Goal: Task Accomplishment & Management: Manage account settings

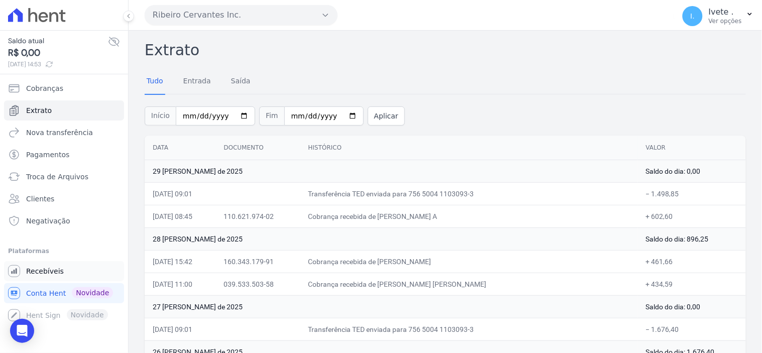
click at [35, 272] on span "Recebíveis" at bounding box center [45, 271] width 38 height 10
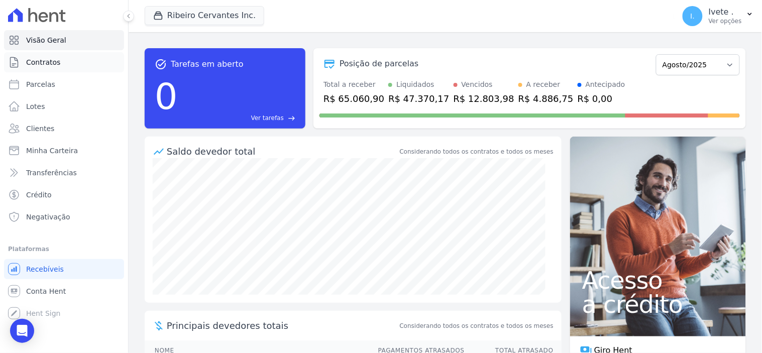
click at [37, 56] on link "Contratos" at bounding box center [64, 62] width 120 height 20
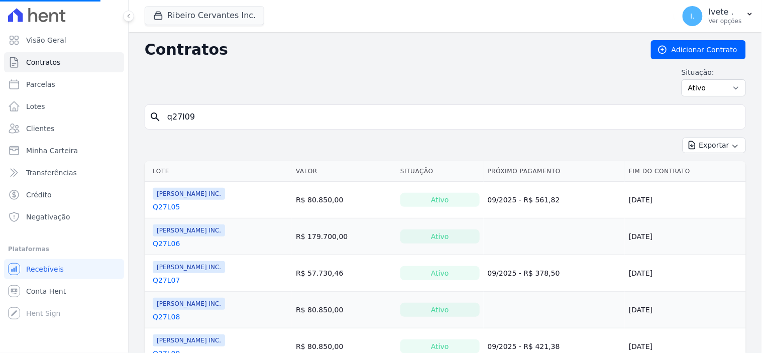
click at [197, 116] on input "q27l09" at bounding box center [451, 117] width 580 height 20
type input "q"
type input "q33l17"
click at [230, 124] on input "search" at bounding box center [451, 117] width 580 height 20
type input "q33l17"
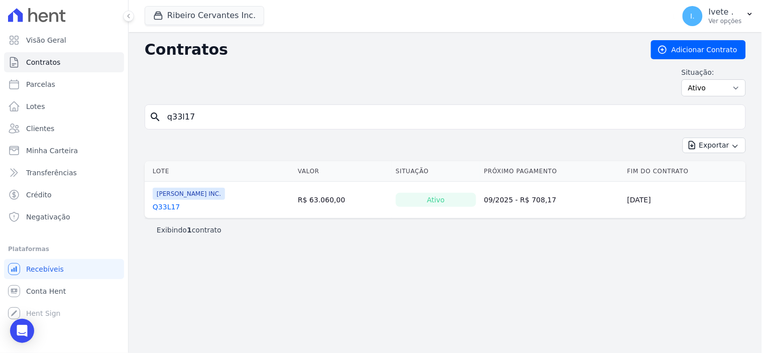
click at [166, 208] on link "Q33L17" at bounding box center [166, 207] width 27 height 10
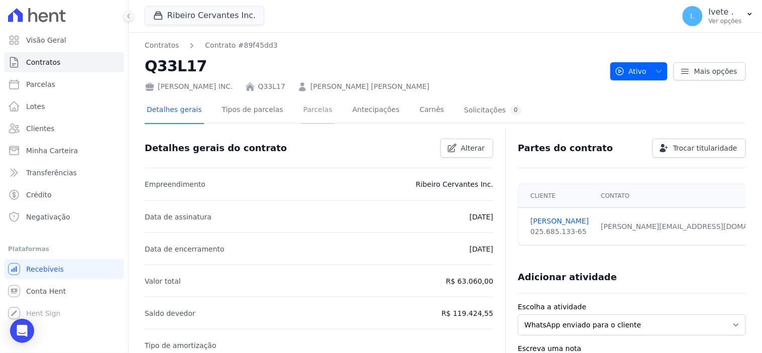
click at [304, 108] on link "Parcelas" at bounding box center [318, 110] width 33 height 27
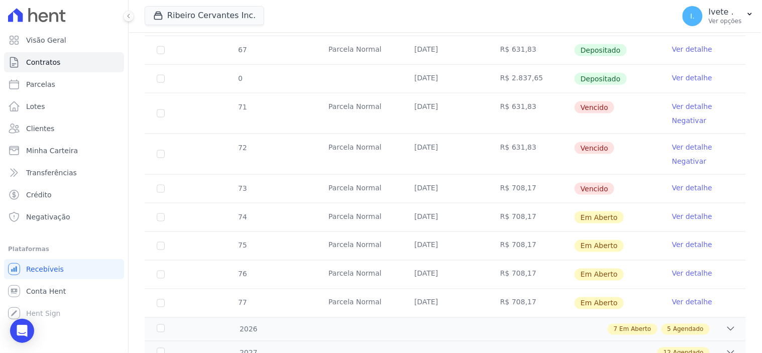
scroll to position [279, 0]
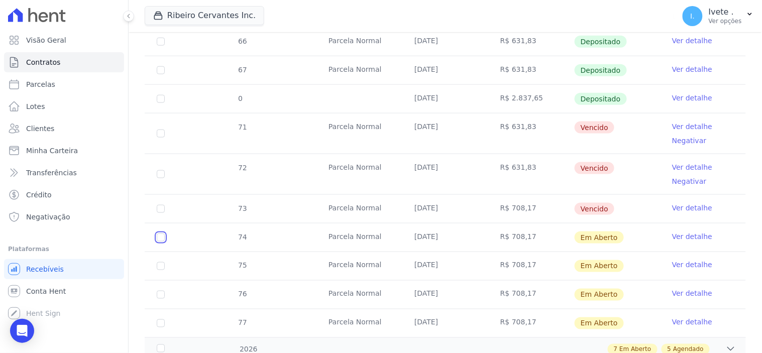
click at [159, 235] on input "checkbox" at bounding box center [161, 238] width 8 height 8
checkbox input "true"
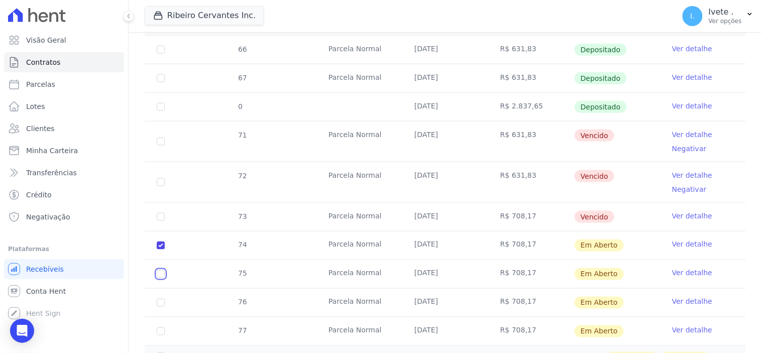
click at [161, 270] on input "checkbox" at bounding box center [161, 274] width 8 height 8
checkbox input "true"
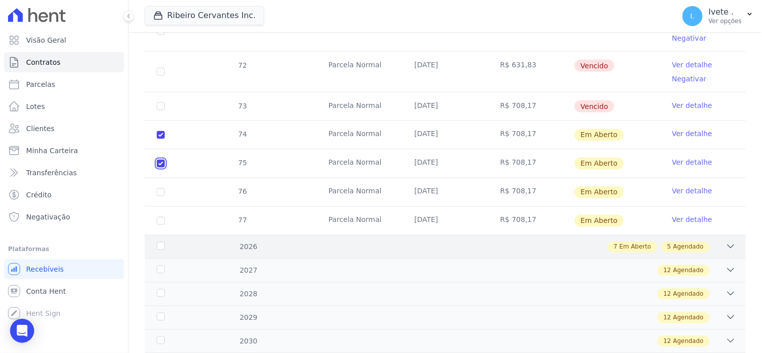
scroll to position [390, 0]
click at [160, 177] on td "76" at bounding box center [161, 191] width 32 height 28
click at [163, 187] on input "checkbox" at bounding box center [161, 191] width 8 height 8
checkbox input "true"
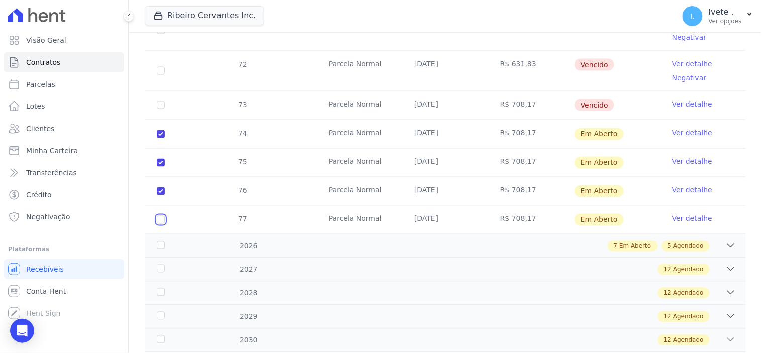
click at [161, 216] on input "checkbox" at bounding box center [161, 220] width 8 height 8
checkbox input "true"
click at [652, 245] on div "2026 7 Em Aberto 5 Agendado" at bounding box center [445, 246] width 601 height 24
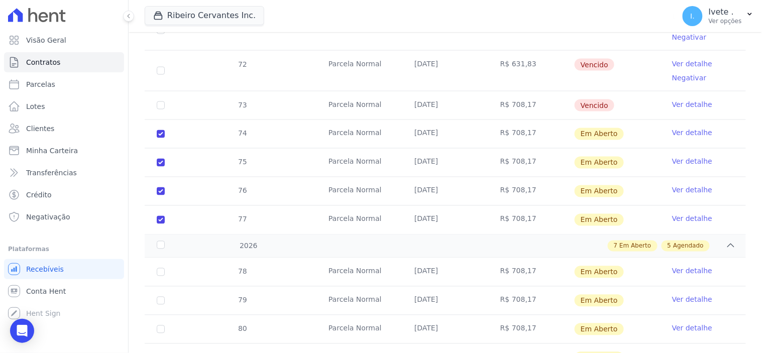
scroll to position [446, 0]
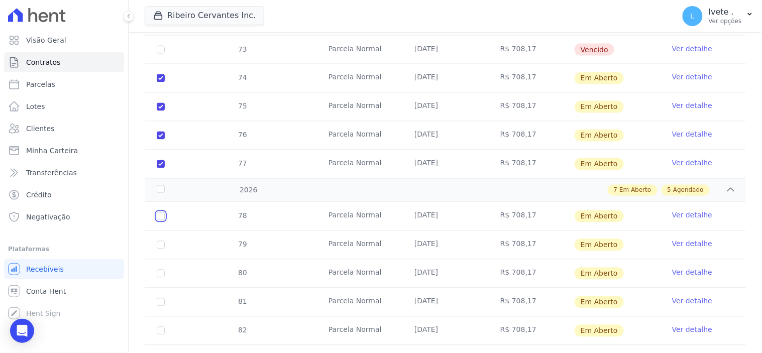
click at [161, 213] on input "checkbox" at bounding box center [161, 217] width 8 height 8
checkbox input "true"
click at [161, 241] on input "checkbox" at bounding box center [161, 245] width 8 height 8
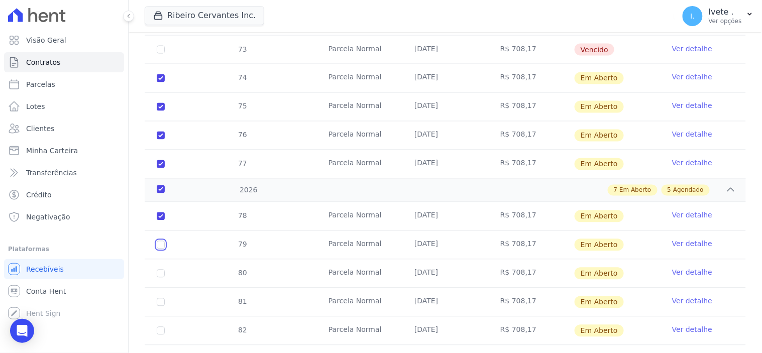
checkbox input "true"
click at [164, 260] on td "80" at bounding box center [161, 274] width 32 height 28
click at [161, 270] on input "checkbox" at bounding box center [161, 274] width 8 height 8
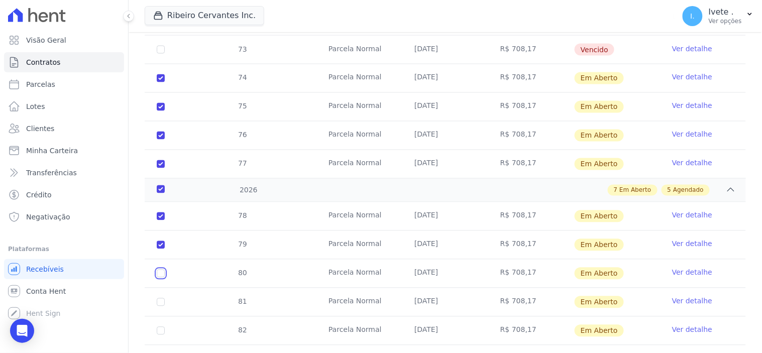
checkbox input "true"
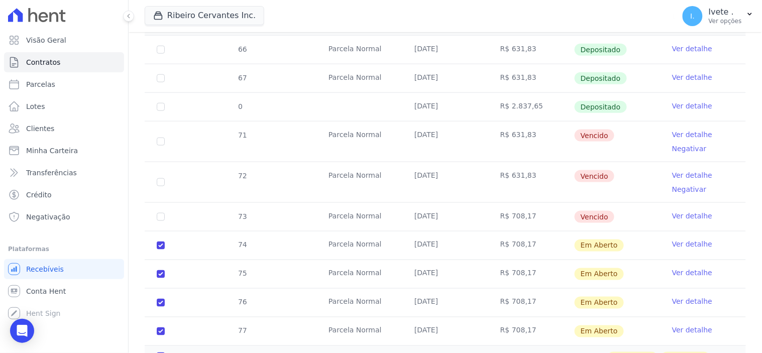
scroll to position [335, 0]
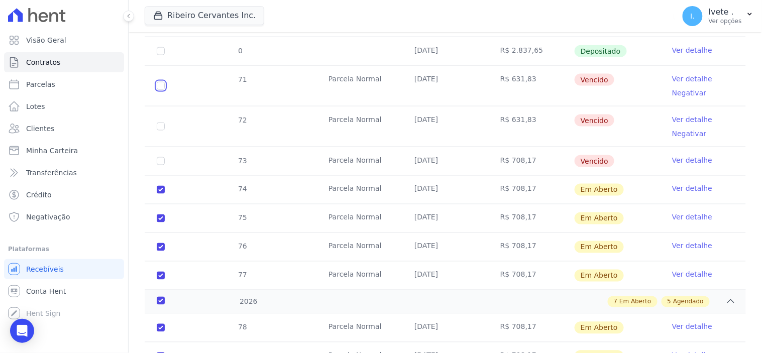
click at [157, 82] on input "checkbox" at bounding box center [161, 86] width 8 height 8
checkbox input "true"
click at [161, 123] on input "checkbox" at bounding box center [161, 127] width 8 height 8
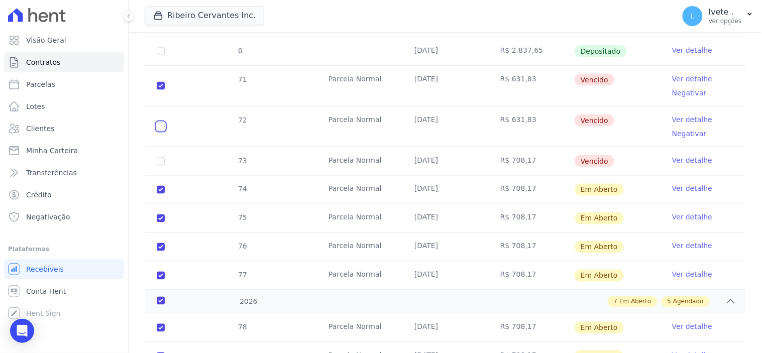
checkbox input "true"
click at [161, 157] on input "checkbox" at bounding box center [161, 161] width 8 height 8
checkbox input "true"
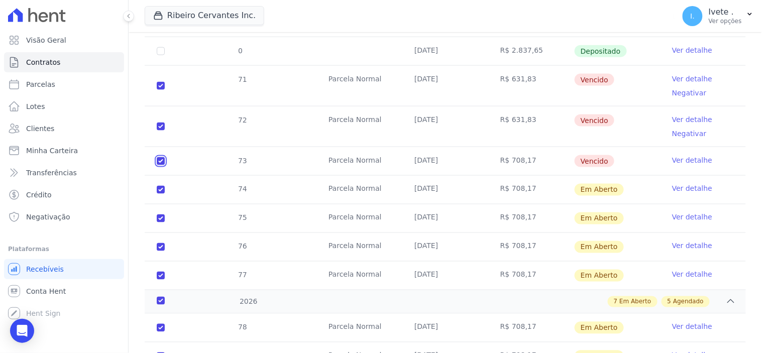
checkbox input "true"
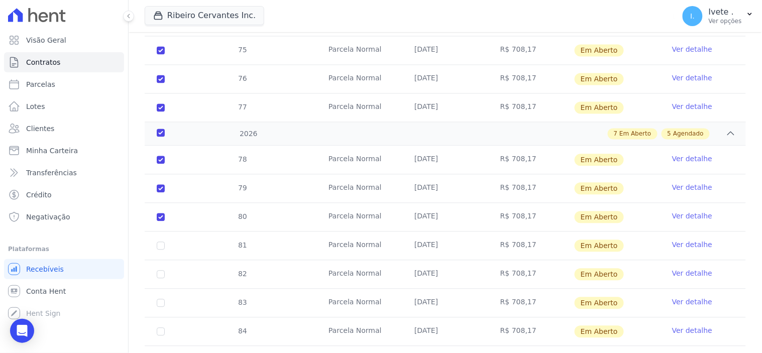
scroll to position [558, 0]
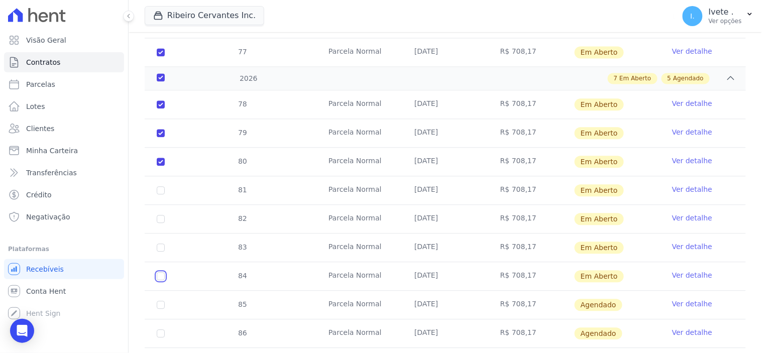
click at [162, 272] on input "checkbox" at bounding box center [161, 276] width 8 height 8
checkbox input "true"
click at [159, 244] on input "checkbox" at bounding box center [161, 248] width 8 height 8
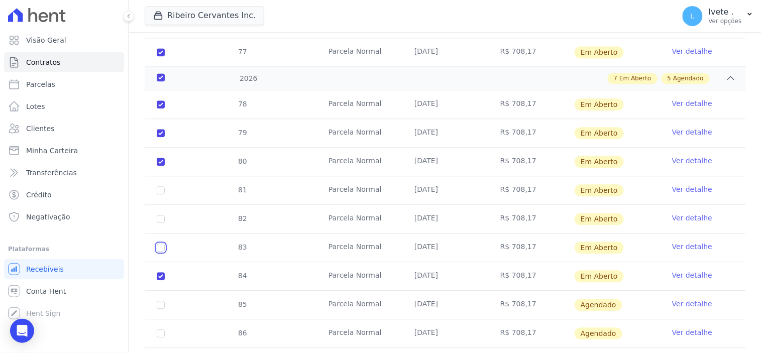
checkbox input "true"
click at [158, 215] on input "checkbox" at bounding box center [161, 219] width 8 height 8
checkbox input "true"
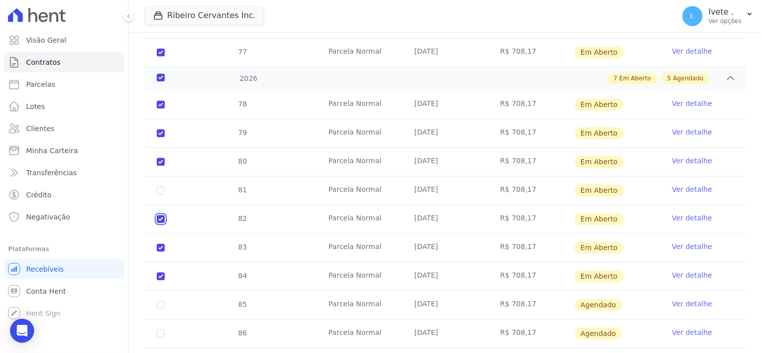
checkbox input "true"
click at [161, 186] on input "checkbox" at bounding box center [161, 190] width 8 height 8
checkbox input "true"
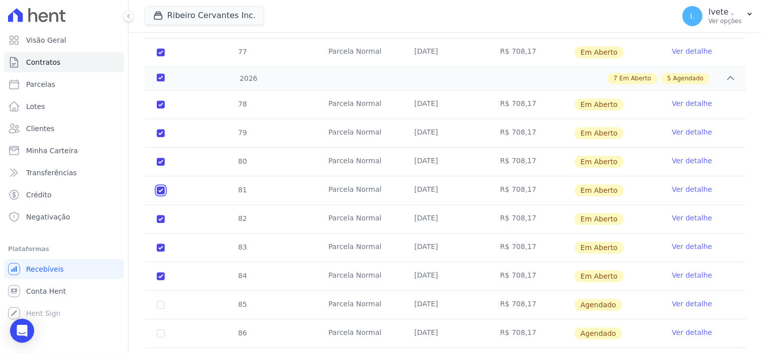
checkbox input "true"
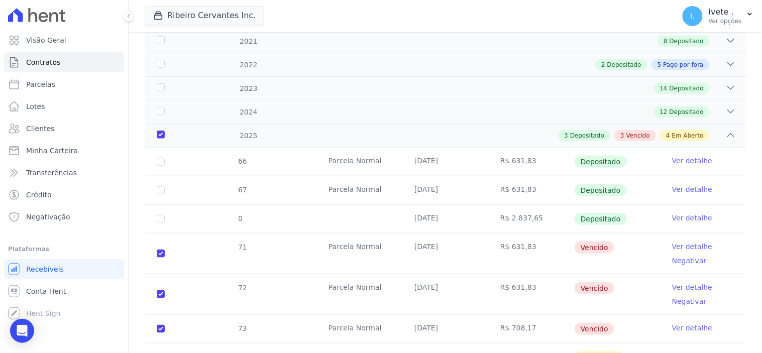
scroll to position [0, 0]
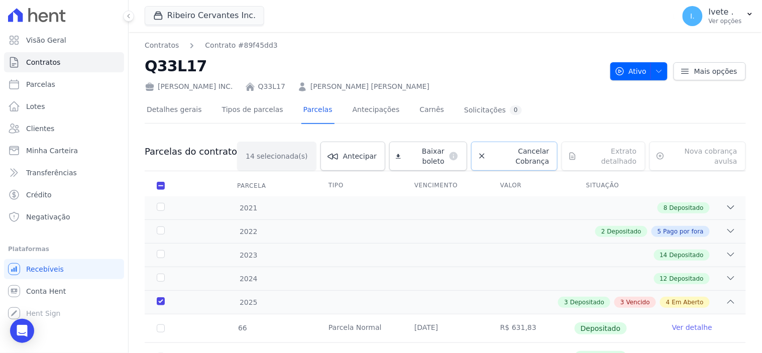
click at [511, 154] on span "Cancelar Cobrança" at bounding box center [519, 156] width 59 height 20
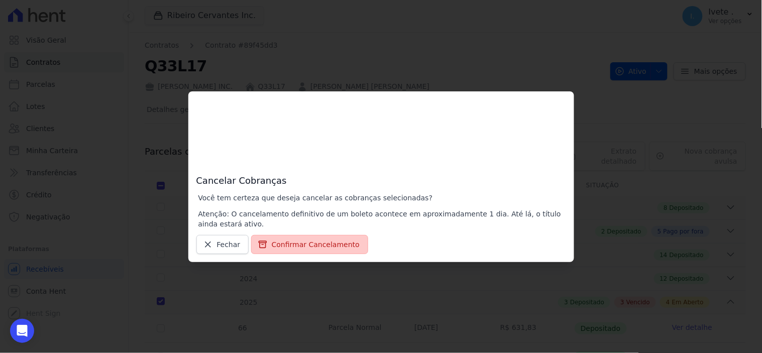
click at [317, 243] on button "Confirmar Cancelamento" at bounding box center [309, 244] width 117 height 19
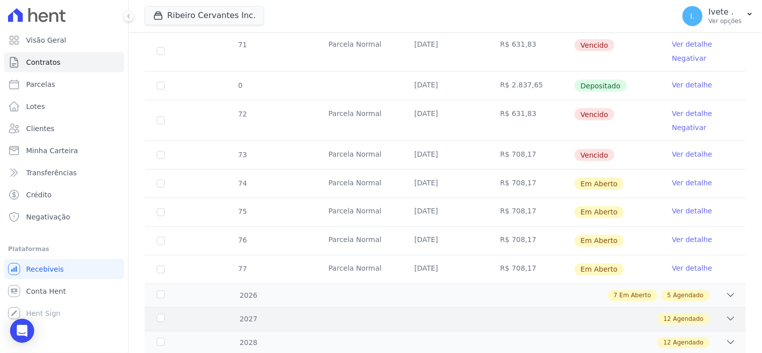
scroll to position [279, 0]
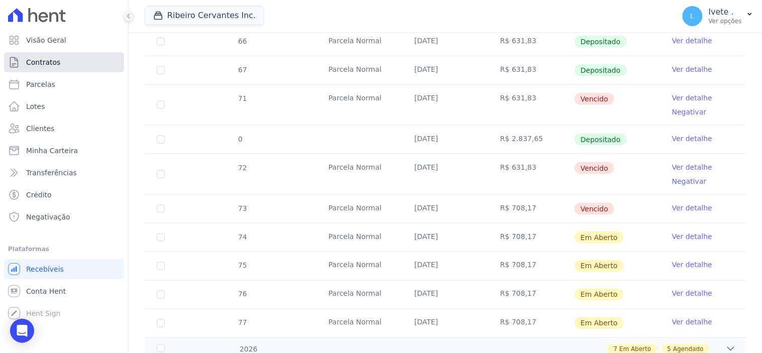
click at [50, 58] on span "Contratos" at bounding box center [43, 62] width 34 height 10
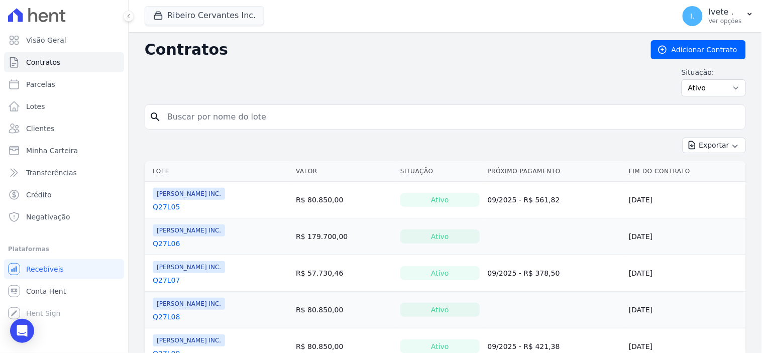
click at [202, 115] on input "search" at bounding box center [451, 117] width 580 height 20
type input "q32l12"
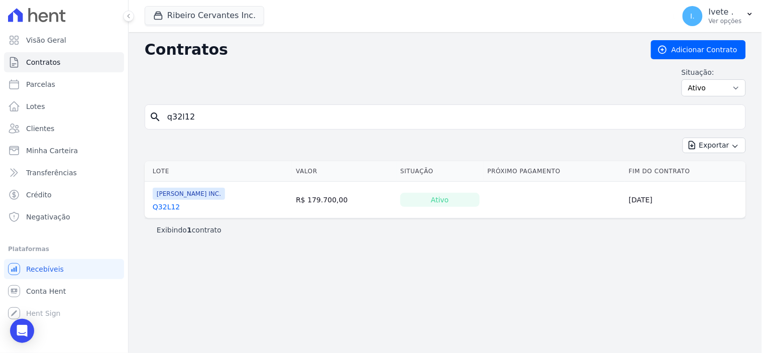
click at [166, 213] on td "[PERSON_NAME] INC. Q32L12" at bounding box center [218, 200] width 147 height 36
click at [166, 209] on link "Q32L12" at bounding box center [166, 207] width 27 height 10
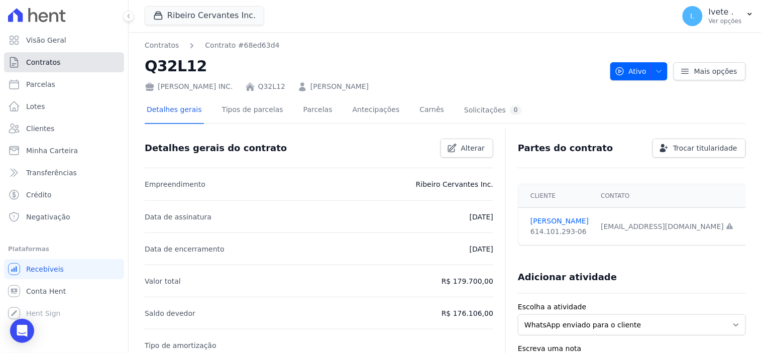
click at [68, 61] on link "Contratos" at bounding box center [64, 62] width 120 height 20
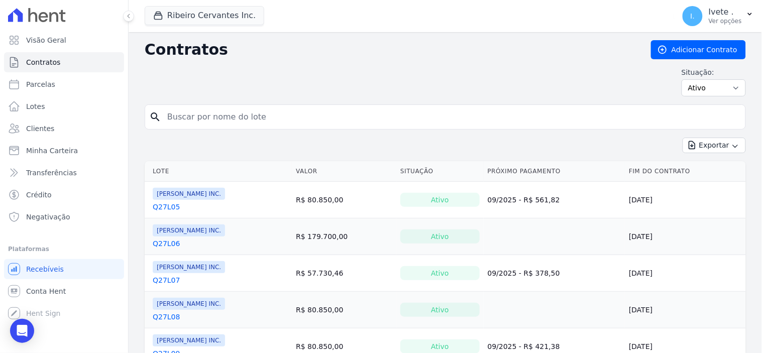
click at [192, 121] on input "search" at bounding box center [451, 117] width 580 height 20
type input "q33l17"
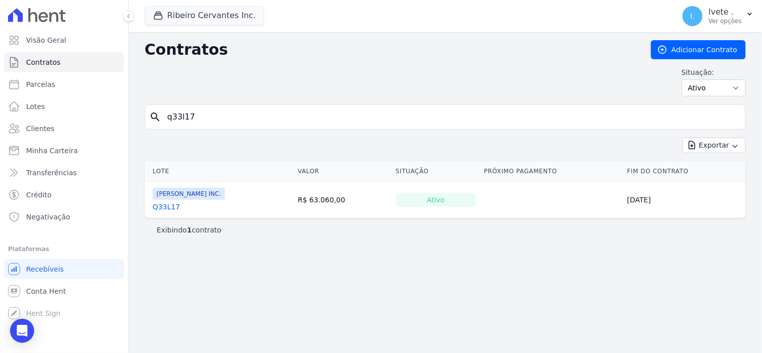
drag, startPoint x: 164, startPoint y: 206, endPoint x: 157, endPoint y: 210, distance: 7.4
drag, startPoint x: 162, startPoint y: 208, endPoint x: 163, endPoint y: 203, distance: 5.2
click at [163, 203] on link "Q33L17" at bounding box center [166, 207] width 27 height 10
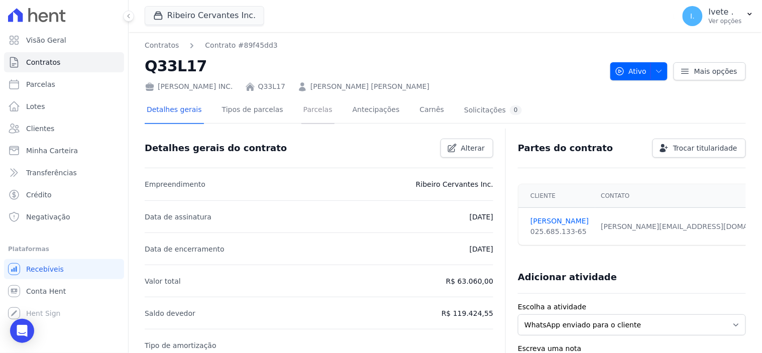
click at [308, 108] on link "Parcelas" at bounding box center [318, 110] width 33 height 27
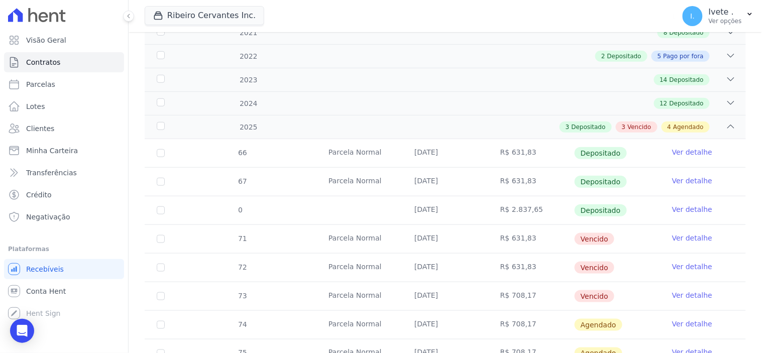
scroll to position [223, 0]
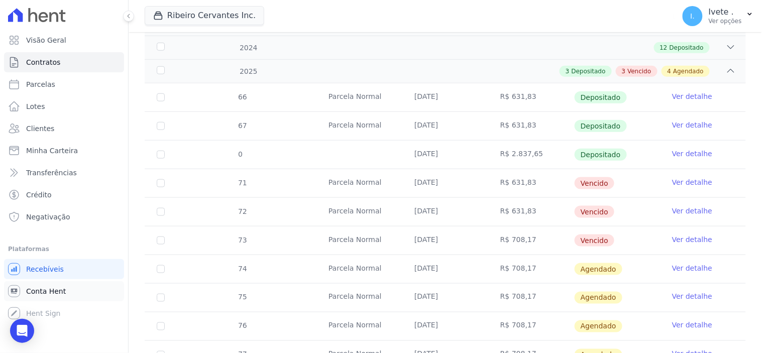
click at [32, 287] on span "Conta Hent" at bounding box center [46, 291] width 40 height 10
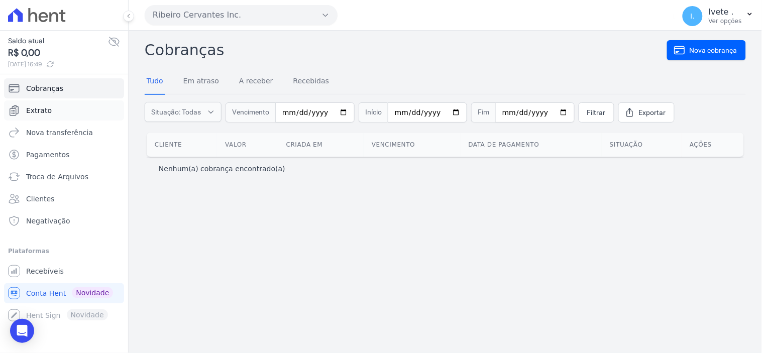
click at [45, 108] on span "Extrato" at bounding box center [39, 111] width 26 height 10
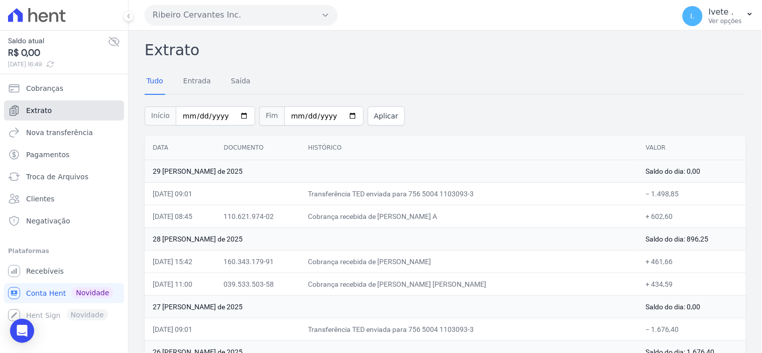
click at [59, 109] on link "Extrato" at bounding box center [64, 111] width 120 height 20
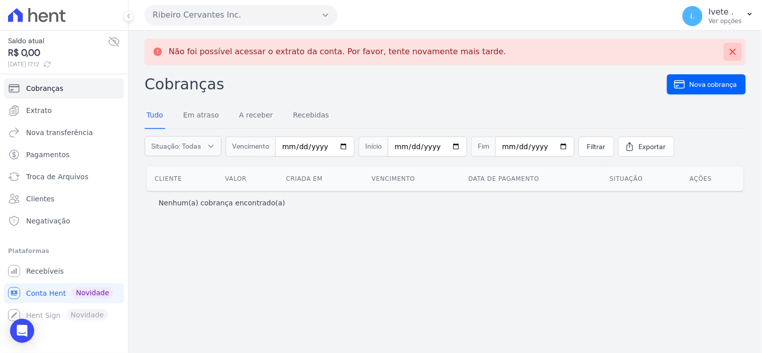
click at [735, 50] on icon at bounding box center [733, 52] width 6 height 6
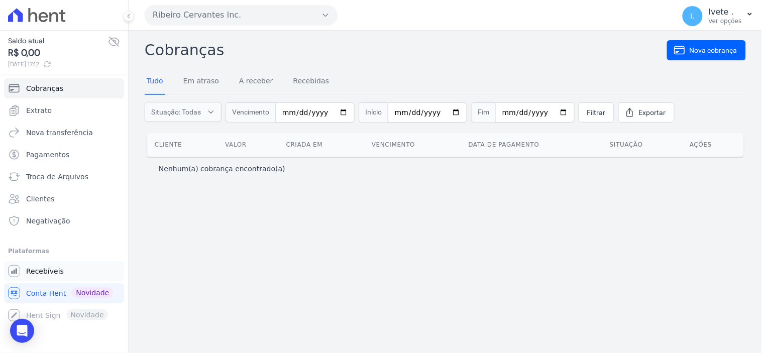
click at [37, 272] on span "Recebíveis" at bounding box center [45, 271] width 38 height 10
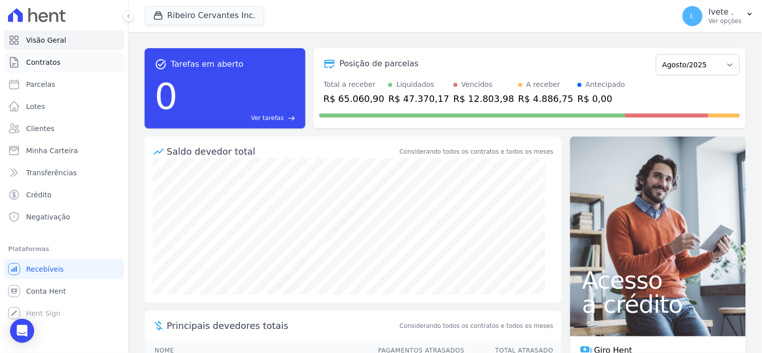
click at [43, 62] on span "Contratos" at bounding box center [43, 62] width 34 height 10
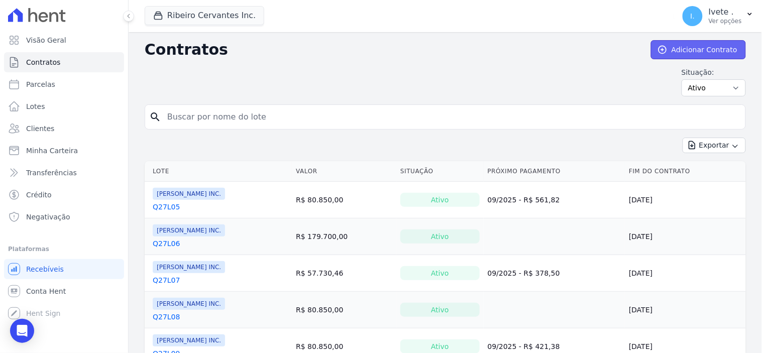
click at [679, 49] on link "Adicionar Contrato" at bounding box center [698, 49] width 95 height 19
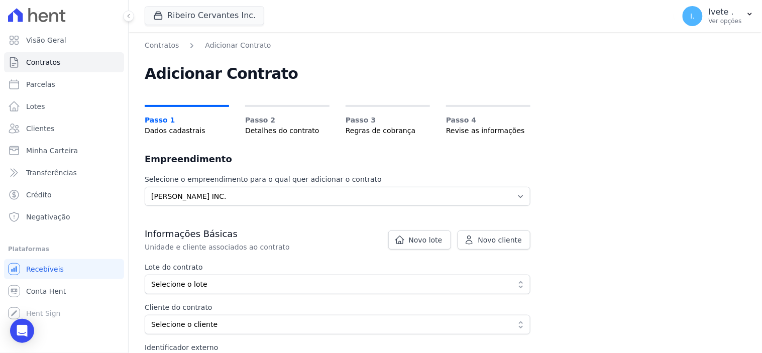
click at [276, 133] on span "Detalhes do contrato" at bounding box center [287, 131] width 84 height 11
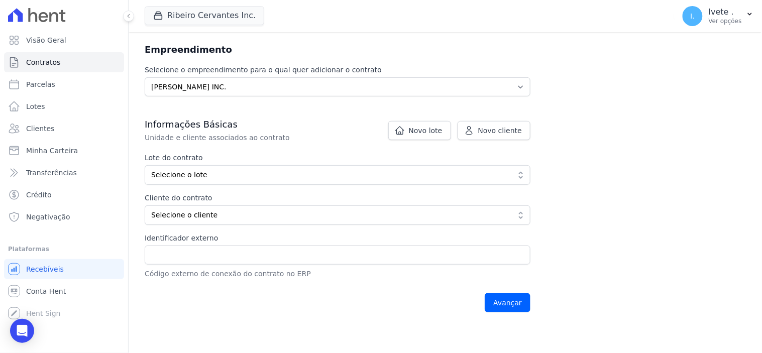
scroll to position [167, 0]
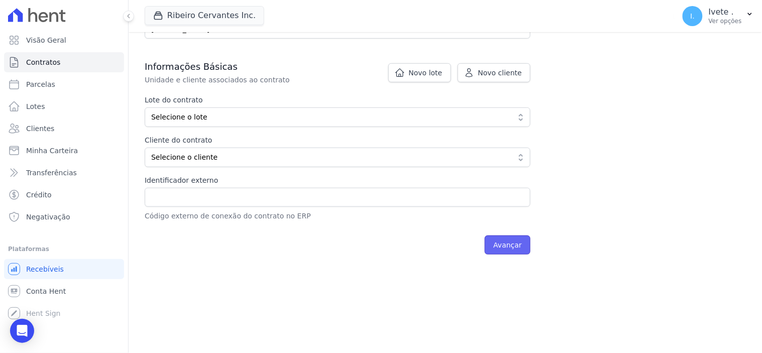
click at [523, 244] on input "Avançar" at bounding box center [508, 245] width 46 height 19
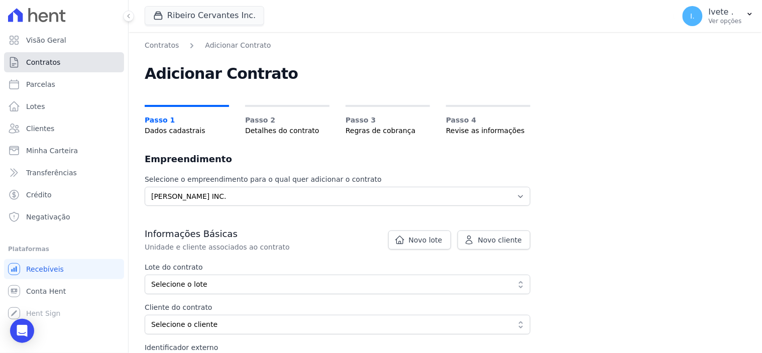
click at [58, 62] on link "Contratos" at bounding box center [64, 62] width 120 height 20
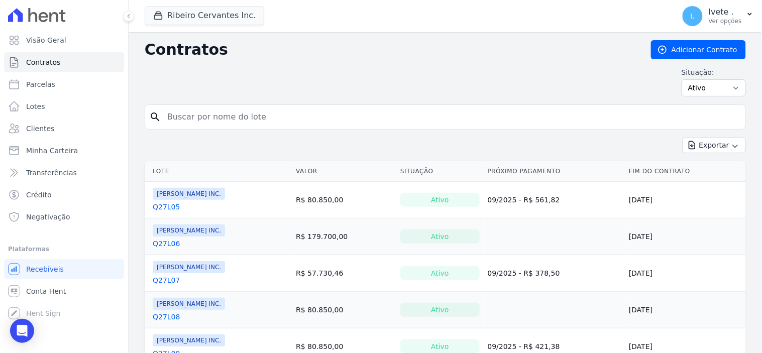
click at [183, 116] on input "search" at bounding box center [451, 117] width 580 height 20
type input "q61l16"
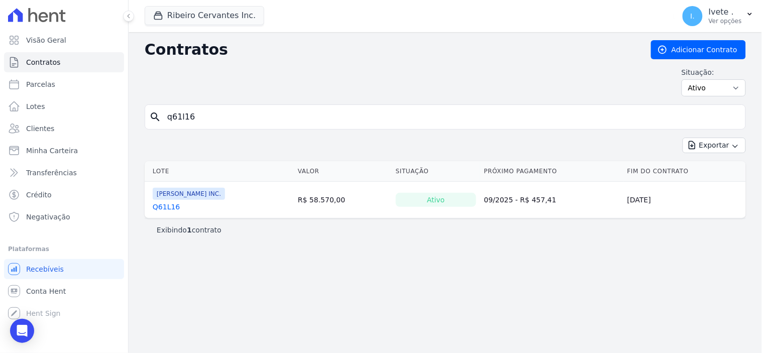
click at [163, 209] on link "Q61L16" at bounding box center [166, 207] width 27 height 10
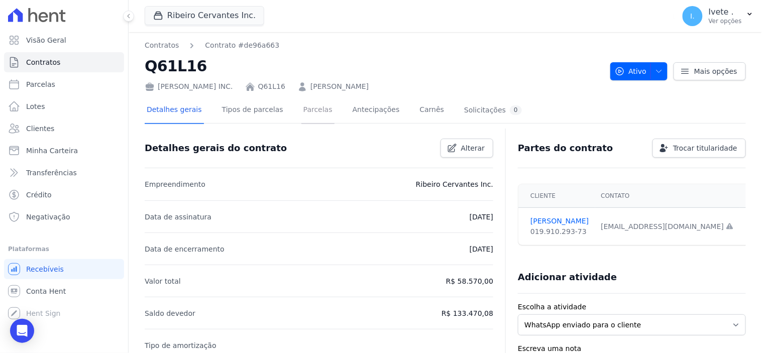
click at [305, 111] on link "Parcelas" at bounding box center [318, 110] width 33 height 27
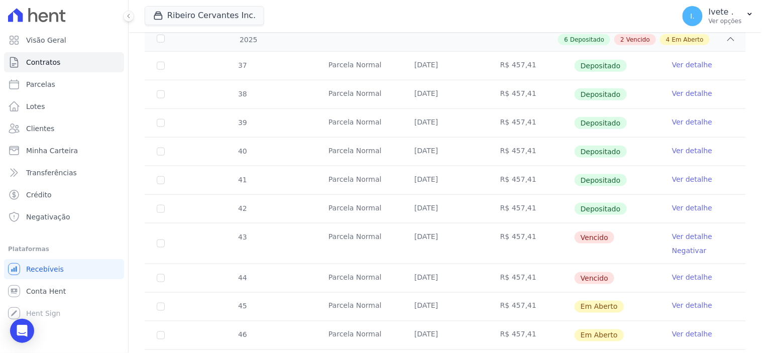
scroll to position [279, 0]
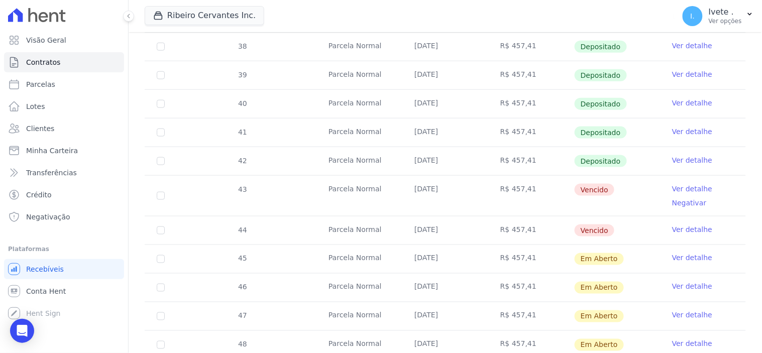
click at [678, 186] on link "Ver detalhe" at bounding box center [692, 189] width 40 height 10
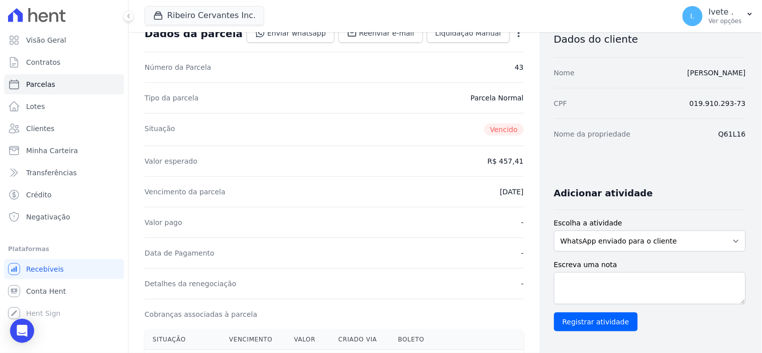
scroll to position [167, 0]
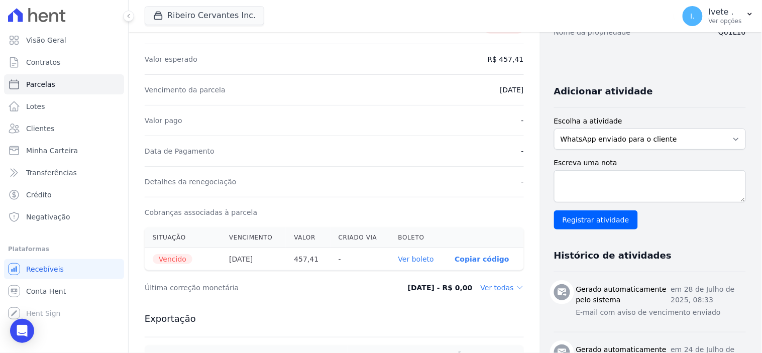
click at [411, 260] on link "Ver boleto" at bounding box center [416, 259] width 36 height 8
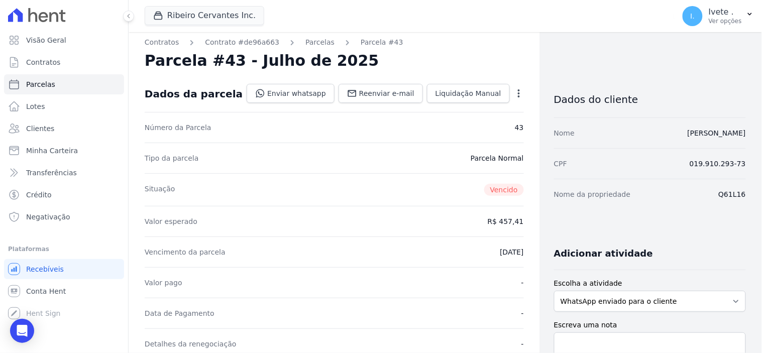
scroll to position [0, 0]
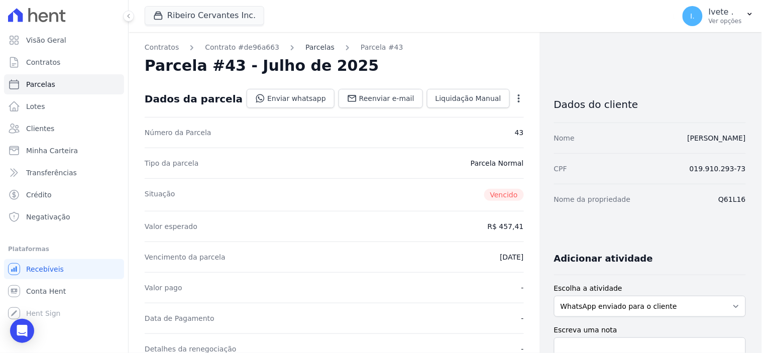
click at [306, 44] on link "Parcelas" at bounding box center [320, 47] width 29 height 11
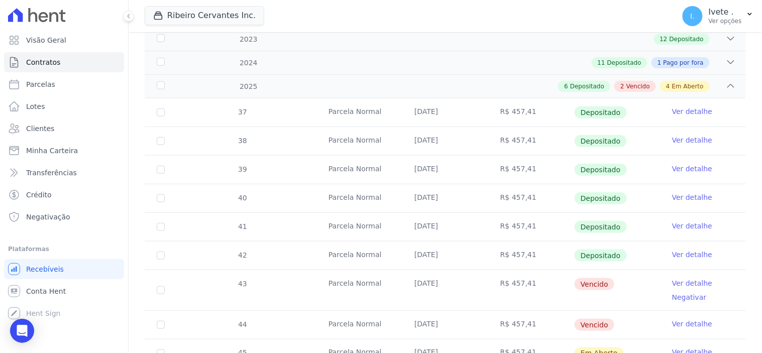
scroll to position [223, 0]
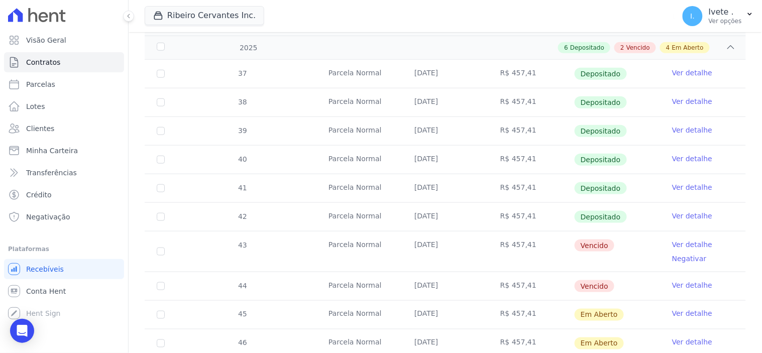
click at [681, 286] on link "Ver detalhe" at bounding box center [692, 285] width 40 height 10
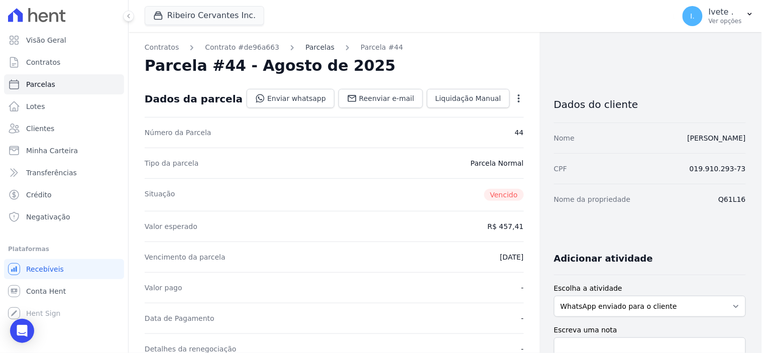
click at [306, 42] on link "Parcelas" at bounding box center [320, 47] width 29 height 11
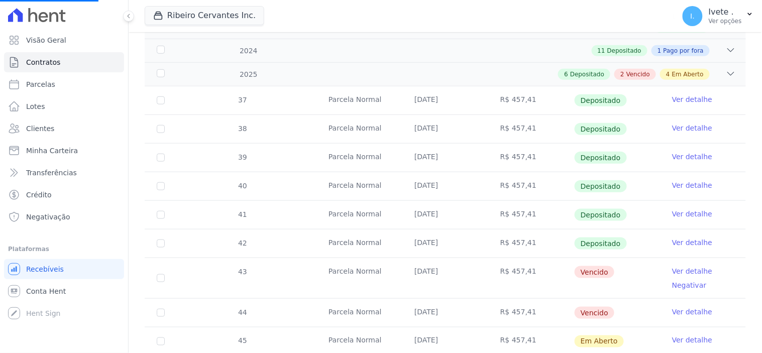
scroll to position [223, 0]
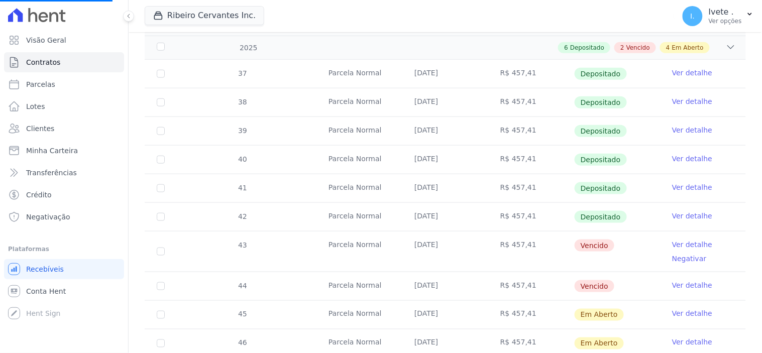
click at [689, 282] on link "Ver detalhe" at bounding box center [692, 285] width 40 height 10
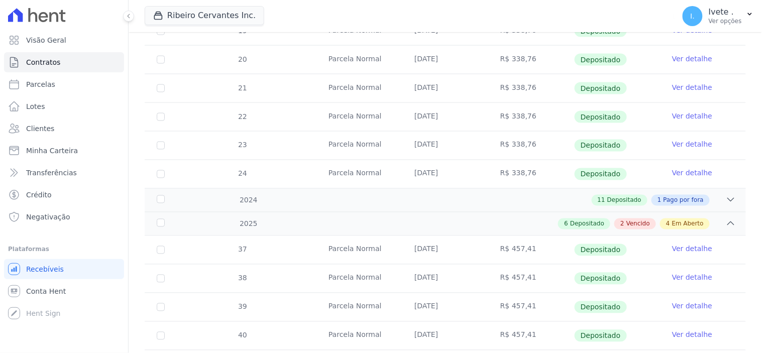
scroll to position [614, 0]
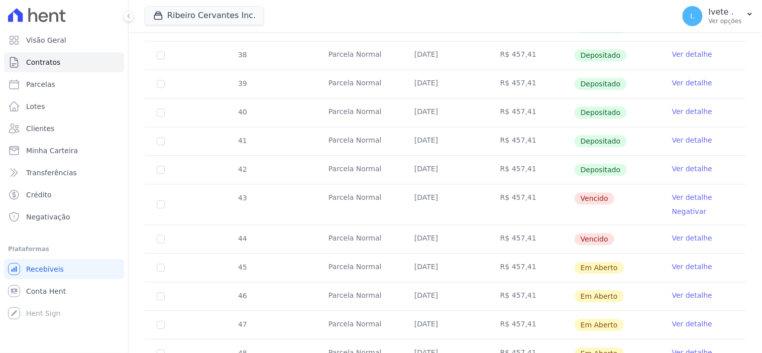
click at [685, 235] on link "Ver detalhe" at bounding box center [692, 238] width 40 height 10
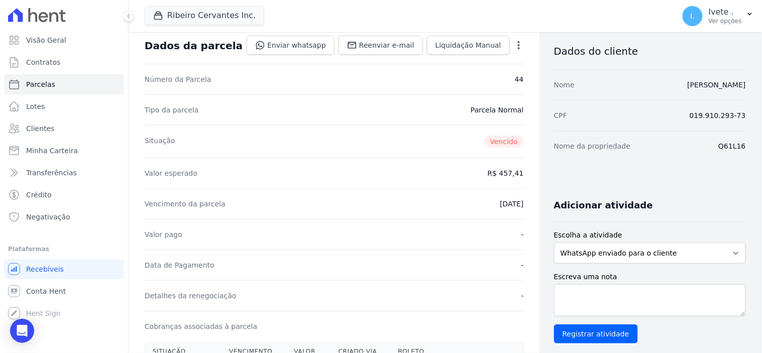
scroll to position [223, 0]
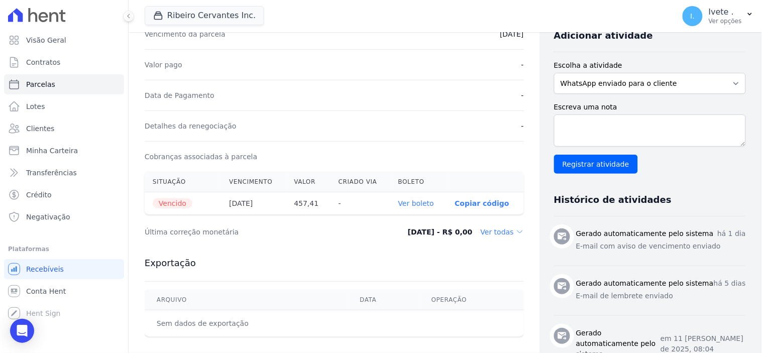
click at [416, 204] on link "Ver boleto" at bounding box center [416, 203] width 36 height 8
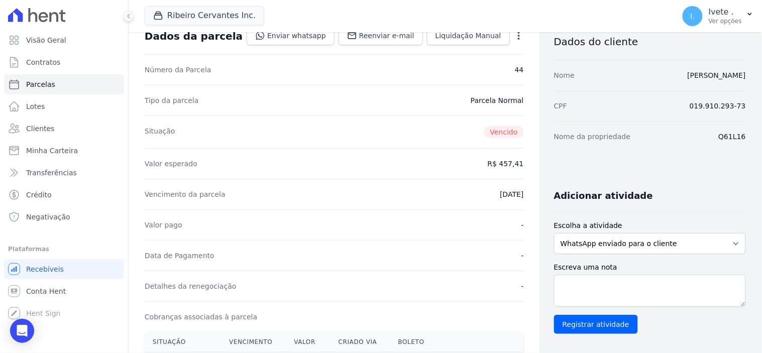
scroll to position [0, 0]
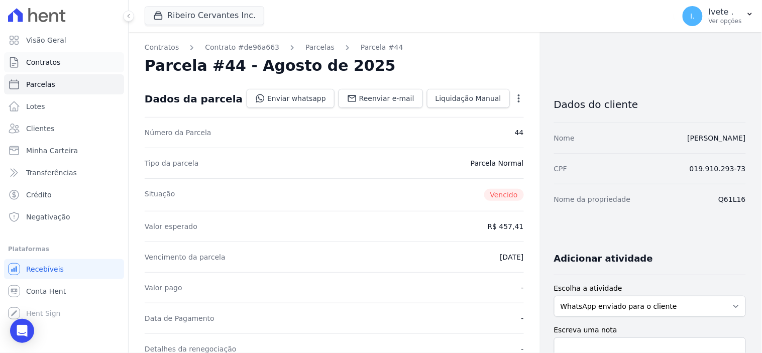
click at [54, 64] on span "Contratos" at bounding box center [43, 62] width 34 height 10
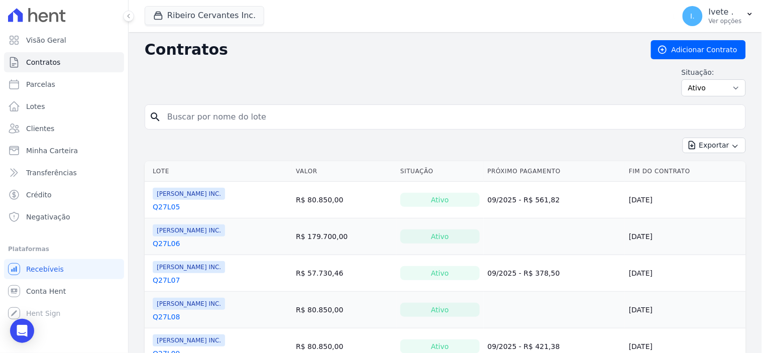
click at [228, 116] on input "search" at bounding box center [451, 117] width 580 height 20
type input "q61l17"
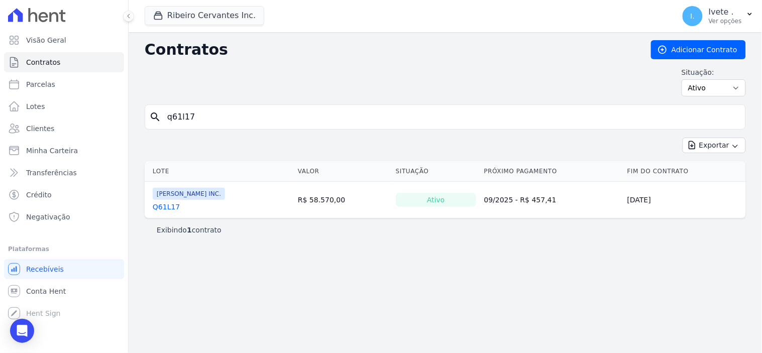
click at [168, 205] on link "Q61L17" at bounding box center [166, 207] width 27 height 10
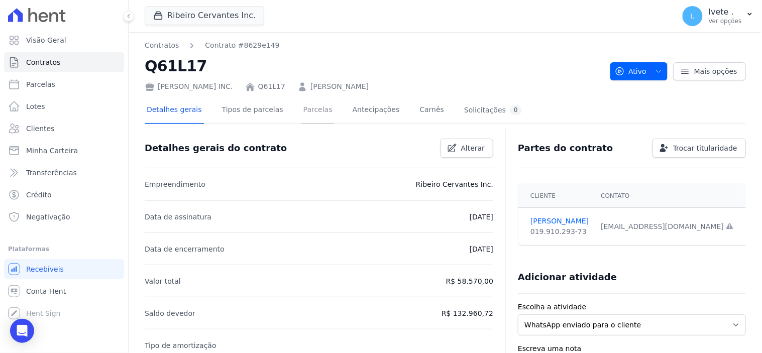
click at [304, 109] on link "Parcelas" at bounding box center [318, 110] width 33 height 27
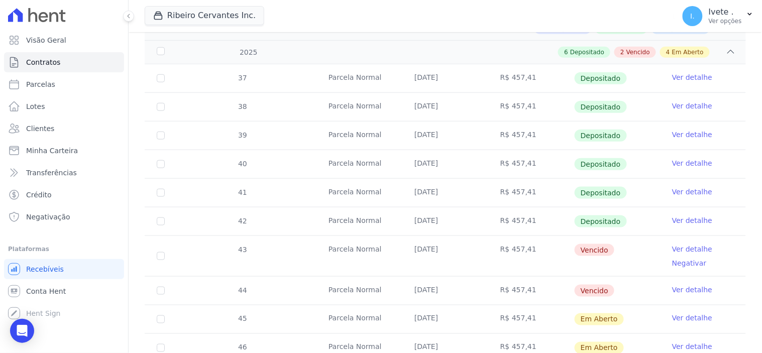
scroll to position [223, 0]
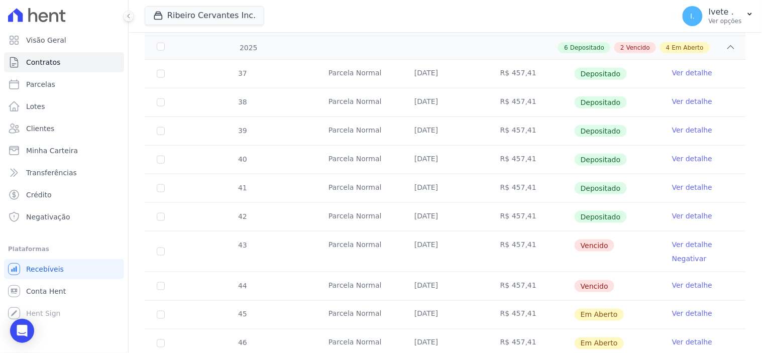
click at [683, 245] on link "Ver detalhe" at bounding box center [692, 245] width 40 height 10
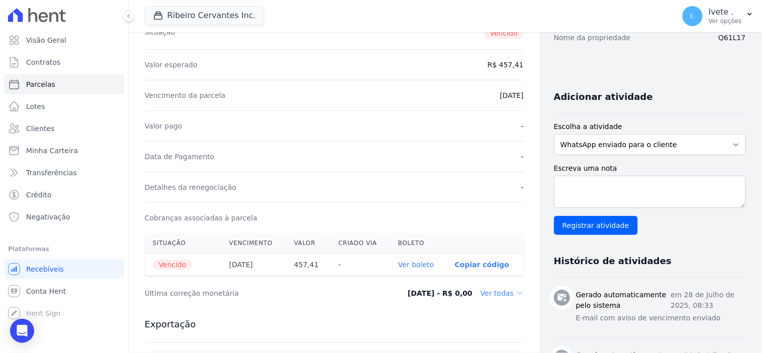
scroll to position [167, 0]
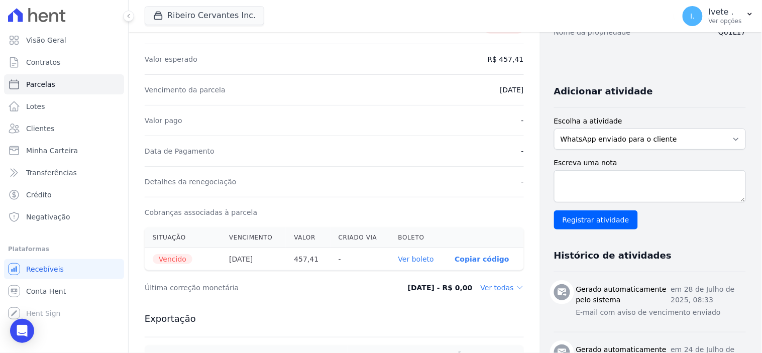
click at [410, 257] on link "Ver boleto" at bounding box center [416, 259] width 36 height 8
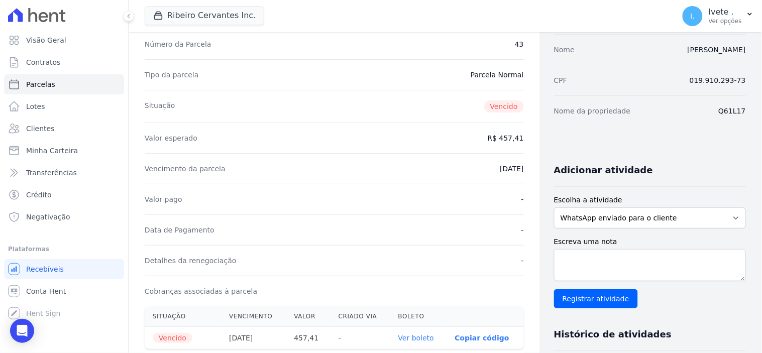
scroll to position [0, 0]
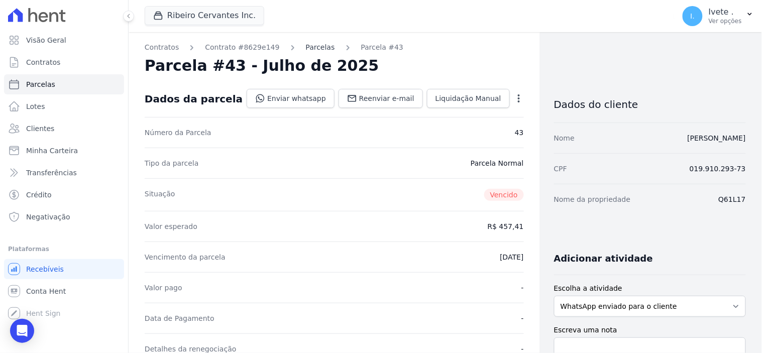
click at [306, 48] on link "Parcelas" at bounding box center [320, 47] width 29 height 11
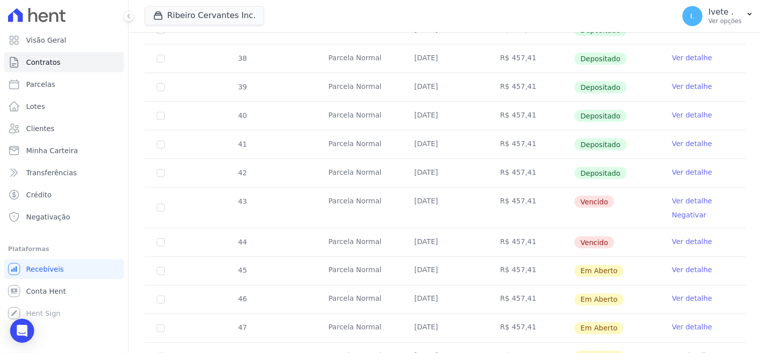
scroll to position [279, 0]
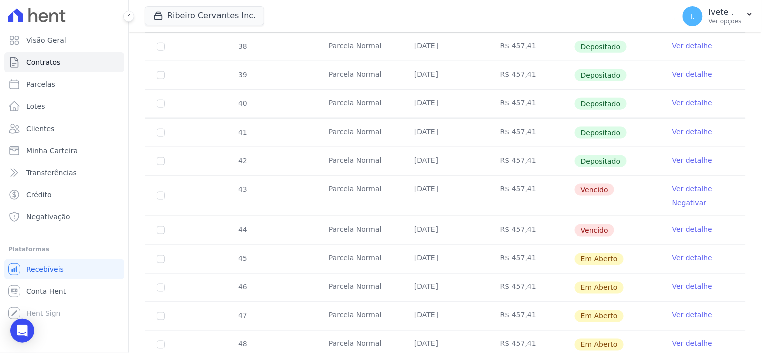
click at [688, 226] on link "Ver detalhe" at bounding box center [692, 230] width 40 height 10
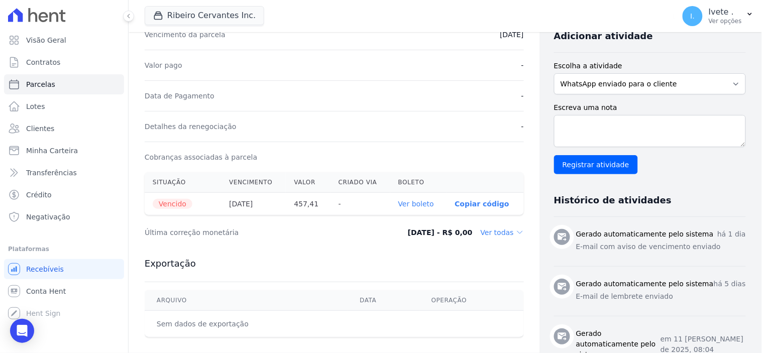
scroll to position [223, 0]
click at [410, 204] on link "Ver boleto" at bounding box center [416, 203] width 36 height 8
click at [49, 62] on span "Contratos" at bounding box center [43, 62] width 34 height 10
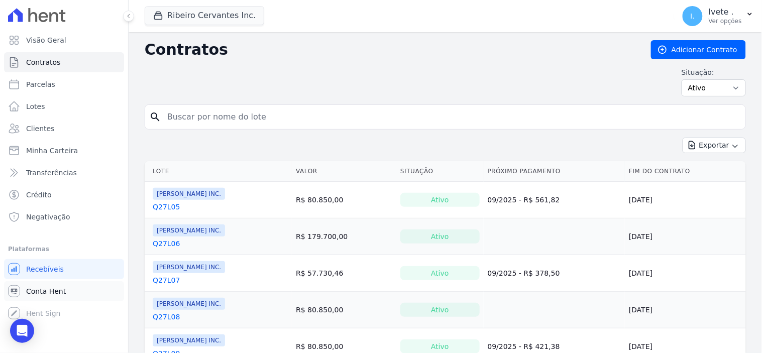
click at [41, 287] on span "Conta Hent" at bounding box center [46, 291] width 40 height 10
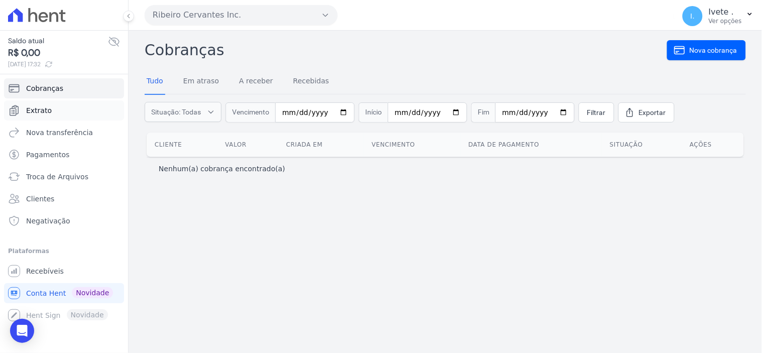
click at [41, 105] on link "Extrato" at bounding box center [64, 111] width 120 height 20
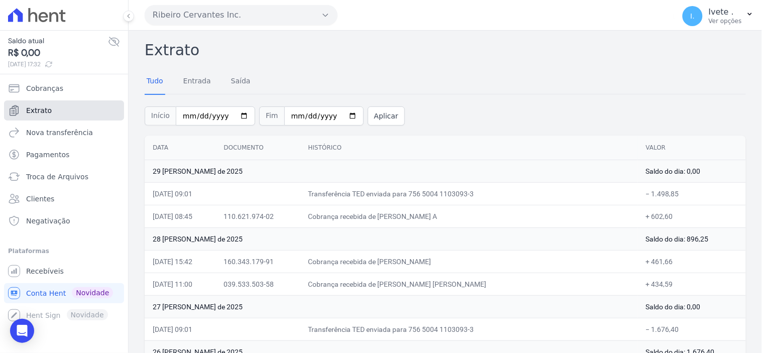
click at [54, 108] on link "Extrato" at bounding box center [64, 111] width 120 height 20
click at [47, 269] on span "Recebíveis" at bounding box center [45, 271] width 38 height 10
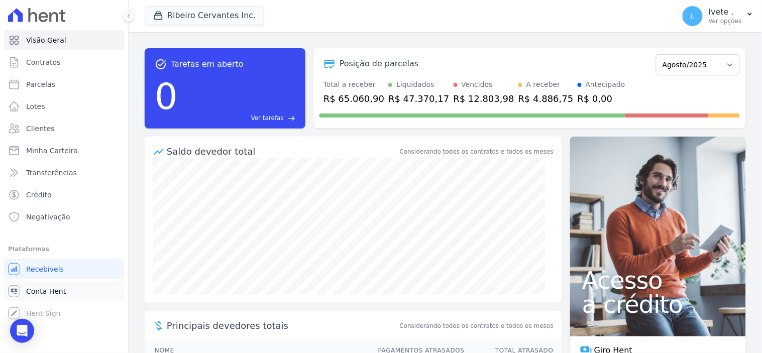
click at [36, 295] on span "Conta Hent" at bounding box center [46, 291] width 40 height 10
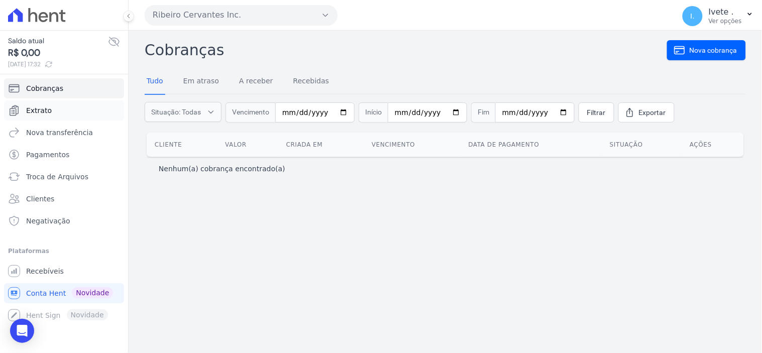
click at [43, 106] on span "Extrato" at bounding box center [39, 111] width 26 height 10
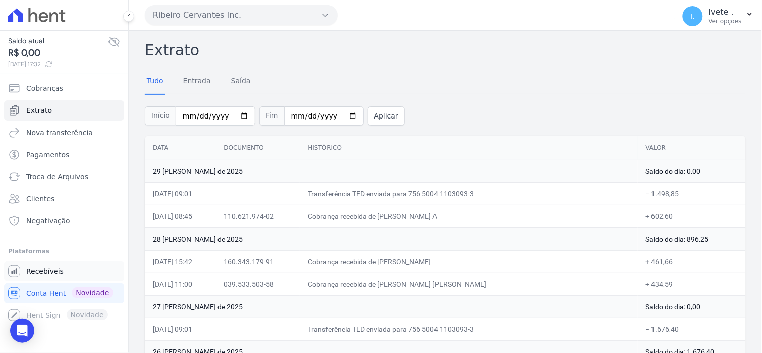
click at [34, 274] on span "Recebíveis" at bounding box center [45, 271] width 38 height 10
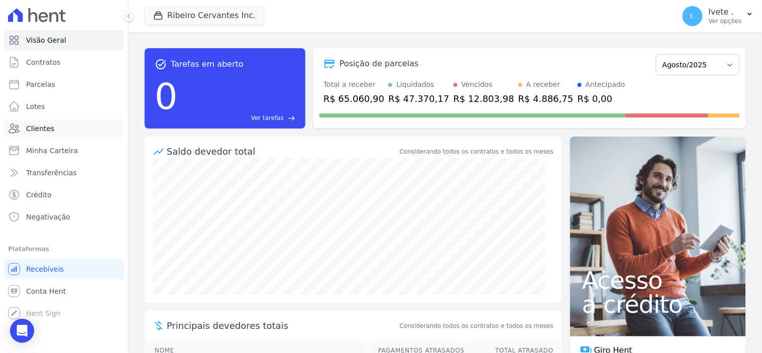
click at [44, 124] on span "Clientes" at bounding box center [40, 129] width 28 height 10
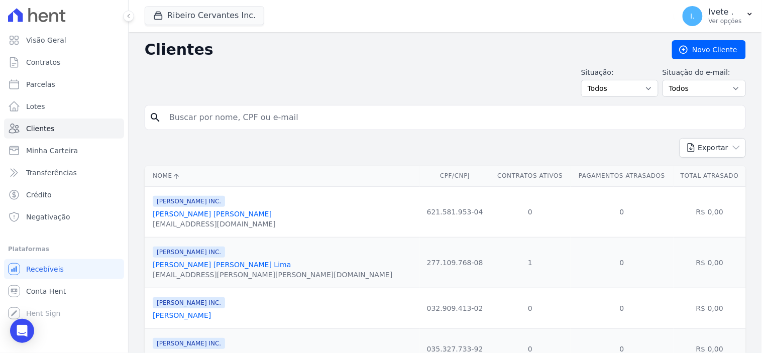
click at [188, 112] on input "search" at bounding box center [452, 118] width 578 height 20
type input "patricia"
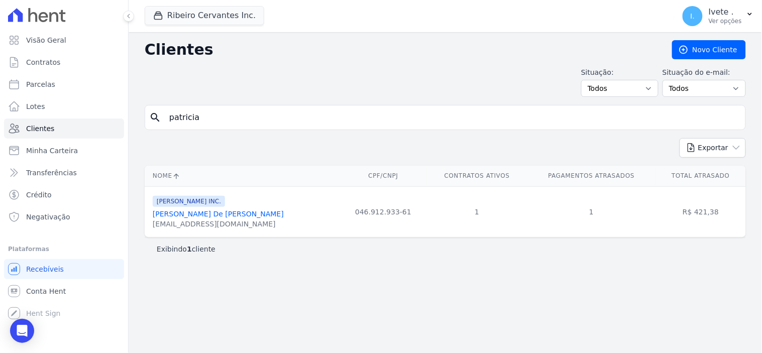
click at [196, 218] on link "[PERSON_NAME] De [PERSON_NAME]" at bounding box center [218, 214] width 131 height 8
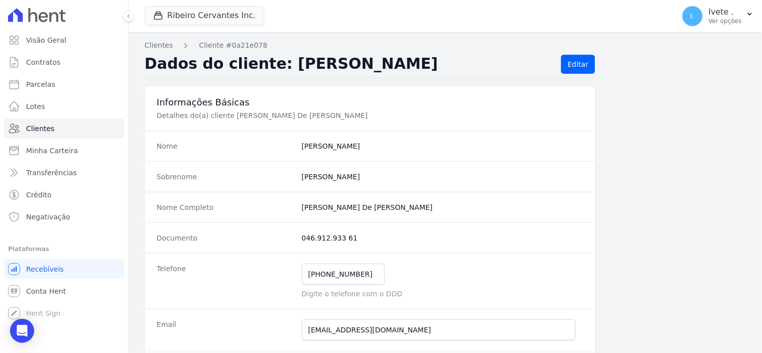
scroll to position [56, 0]
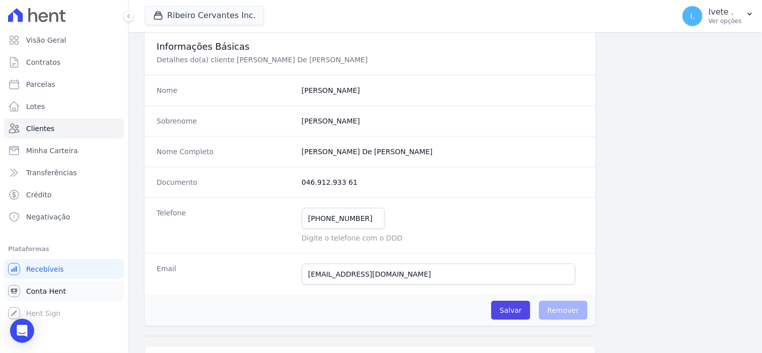
click at [38, 293] on span "Conta Hent" at bounding box center [46, 291] width 40 height 10
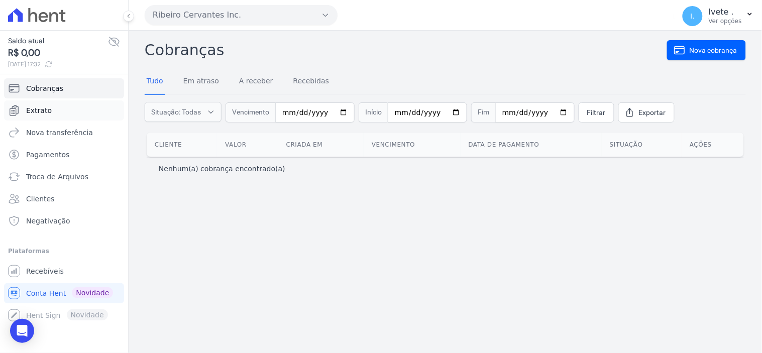
click at [39, 112] on span "Extrato" at bounding box center [39, 111] width 26 height 10
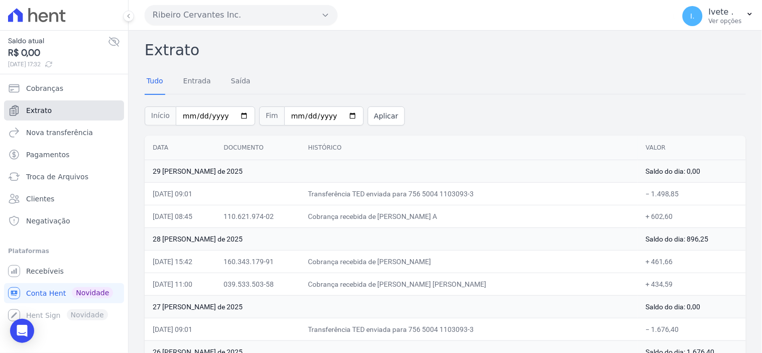
click at [37, 108] on span "Extrato" at bounding box center [39, 111] width 26 height 10
